Goal: Use online tool/utility: Utilize a website feature to perform a specific function

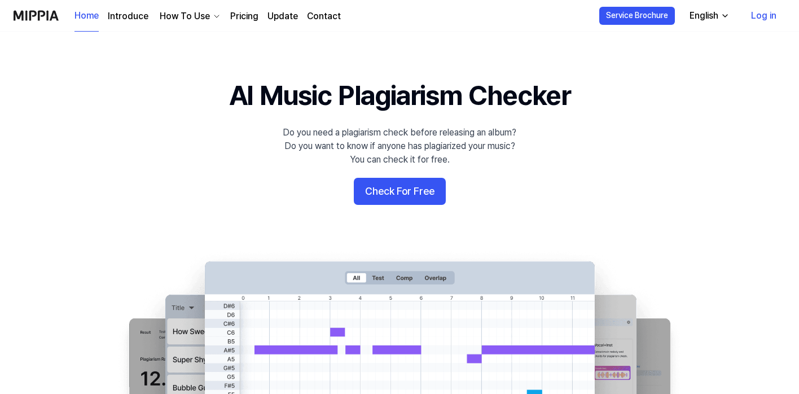
click at [384, 187] on button "Check For Free" at bounding box center [400, 191] width 92 height 27
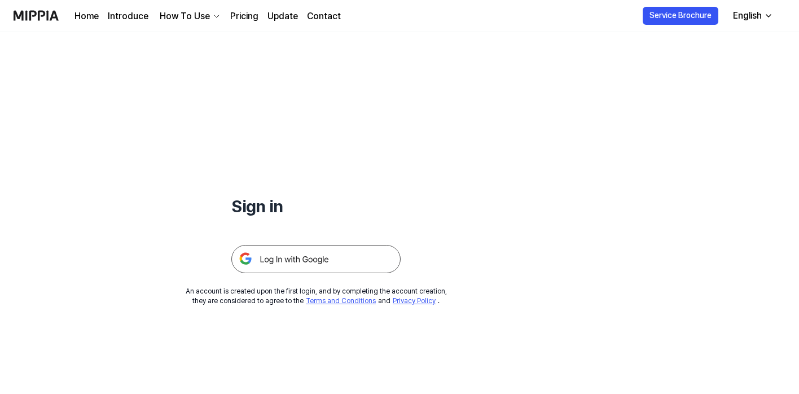
click at [320, 248] on img at bounding box center [315, 259] width 169 height 28
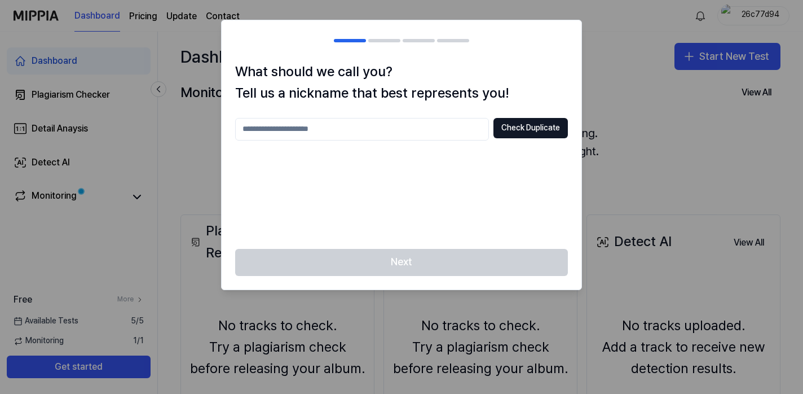
click at [419, 135] on input "text" at bounding box center [362, 129] width 254 height 23
type input "*********"
click at [541, 140] on div "********* Check Duplicate" at bounding box center [401, 176] width 333 height 117
click at [533, 130] on button "Check Duplicate" at bounding box center [531, 128] width 74 height 20
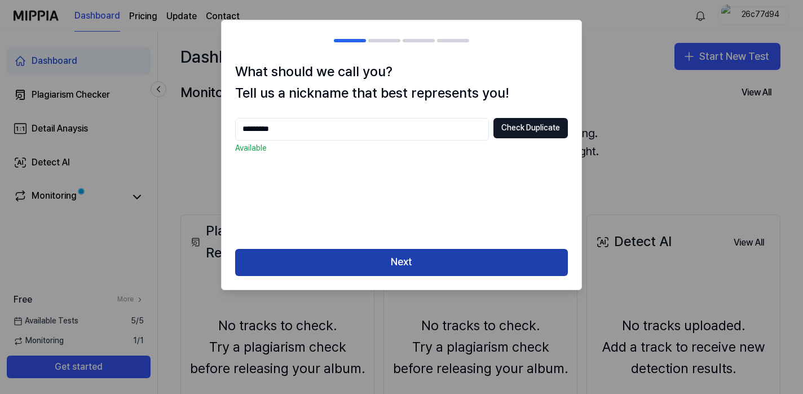
click at [429, 260] on button "Next" at bounding box center [401, 262] width 333 height 27
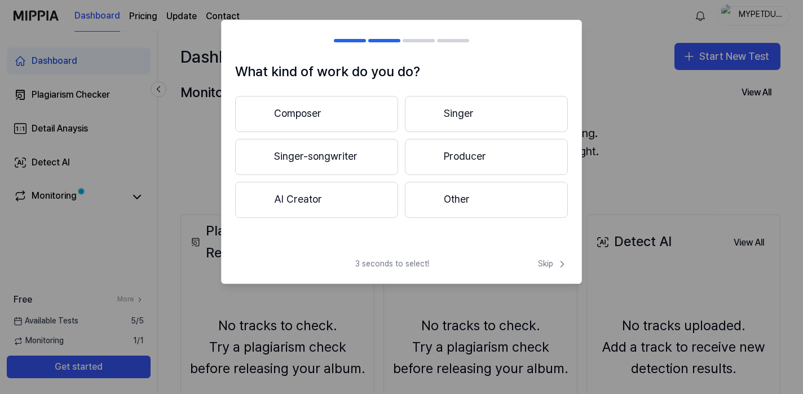
click at [456, 210] on button "Other" at bounding box center [486, 200] width 163 height 36
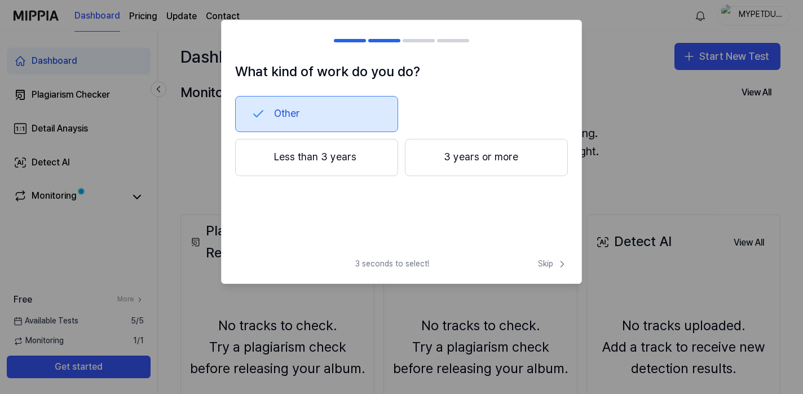
click at [341, 155] on button "Less than 3 years" at bounding box center [316, 157] width 163 height 37
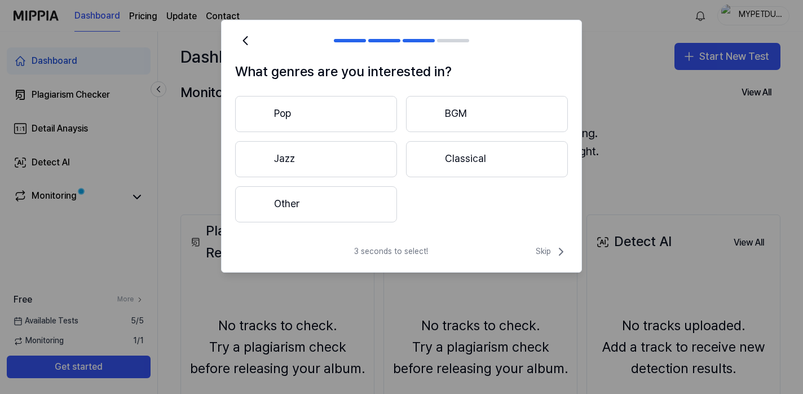
click at [342, 212] on button "Other" at bounding box center [316, 204] width 162 height 36
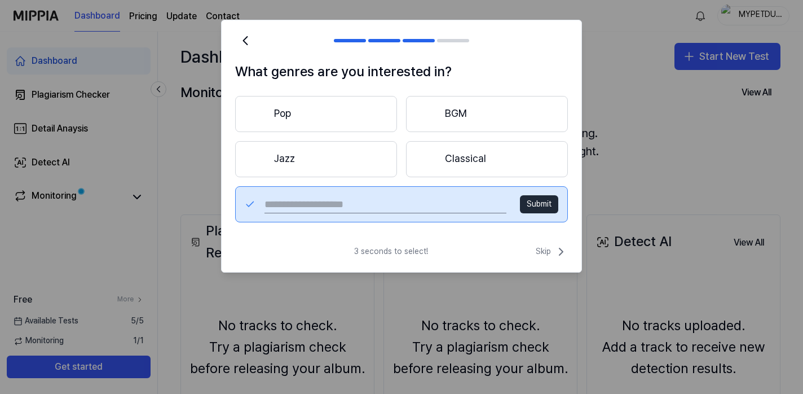
click at [371, 123] on button "Pop" at bounding box center [316, 114] width 162 height 36
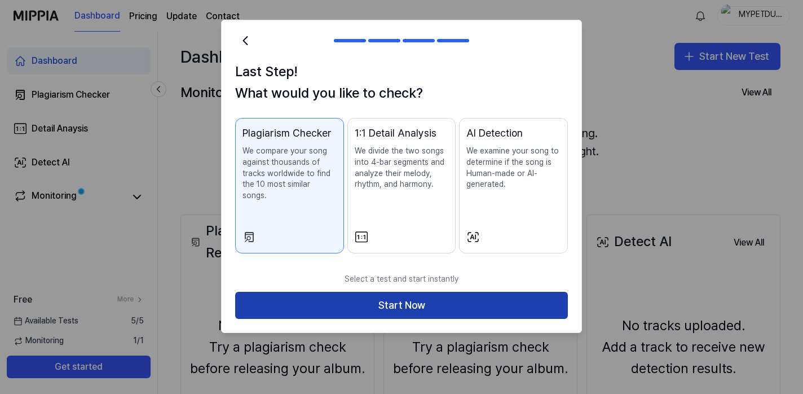
click at [403, 292] on button "Start Now" at bounding box center [401, 305] width 333 height 27
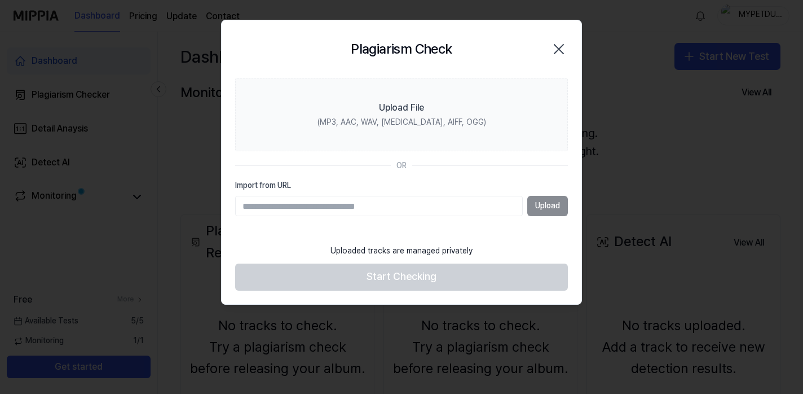
click at [556, 45] on icon "button" at bounding box center [559, 49] width 9 height 9
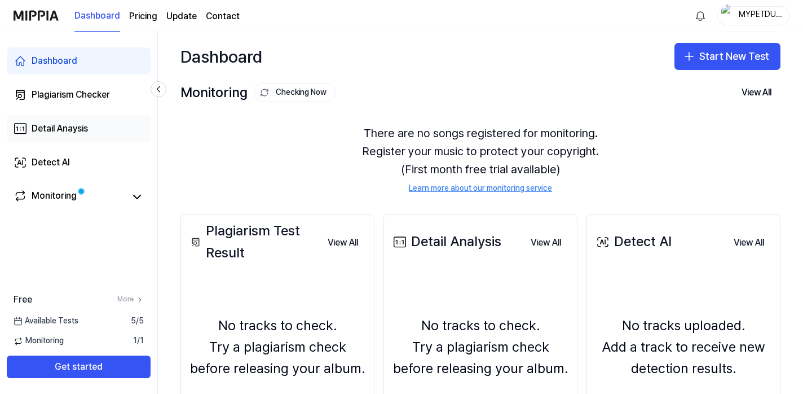
click at [71, 128] on div "Detail Anaysis" at bounding box center [60, 129] width 56 height 14
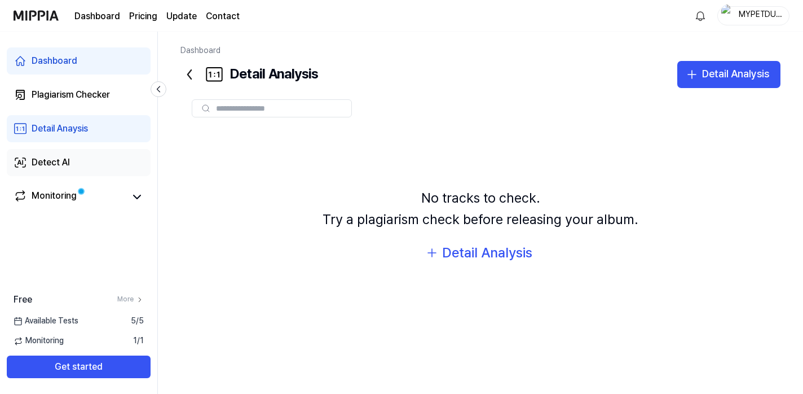
click at [65, 158] on div "Detect AI" at bounding box center [51, 163] width 38 height 14
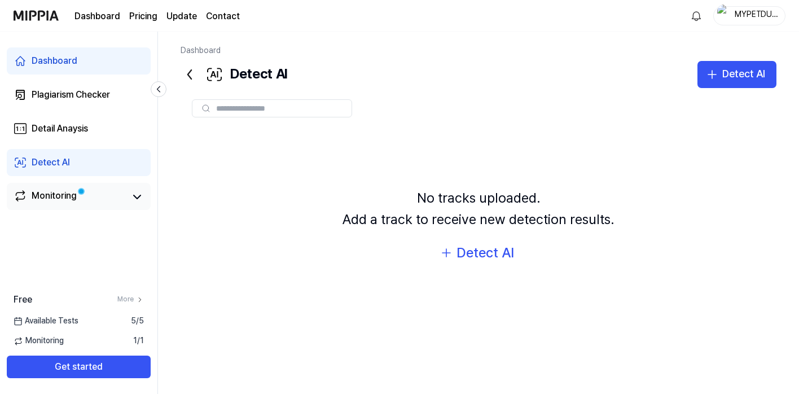
click at [52, 192] on div "Monitoring" at bounding box center [54, 197] width 45 height 16
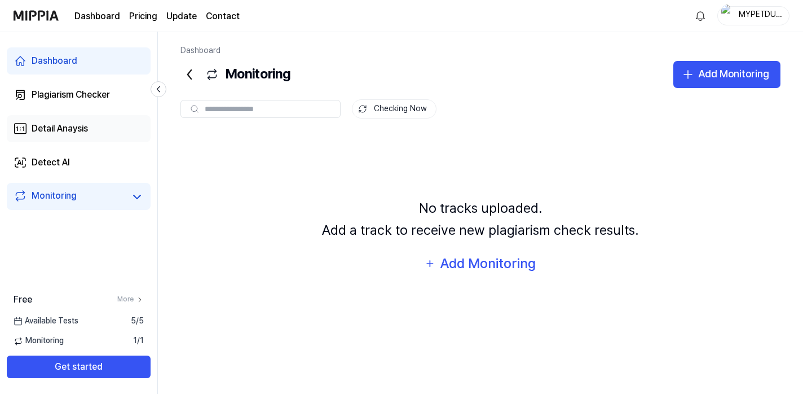
click at [63, 138] on link "Detail Anaysis" at bounding box center [79, 128] width 144 height 27
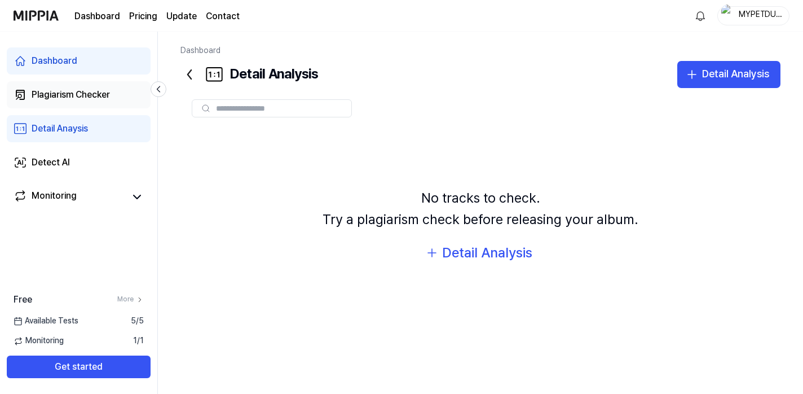
click at [63, 95] on div "Plagiarism Checker" at bounding box center [71, 95] width 78 height 14
